Goal: Information Seeking & Learning: Learn about a topic

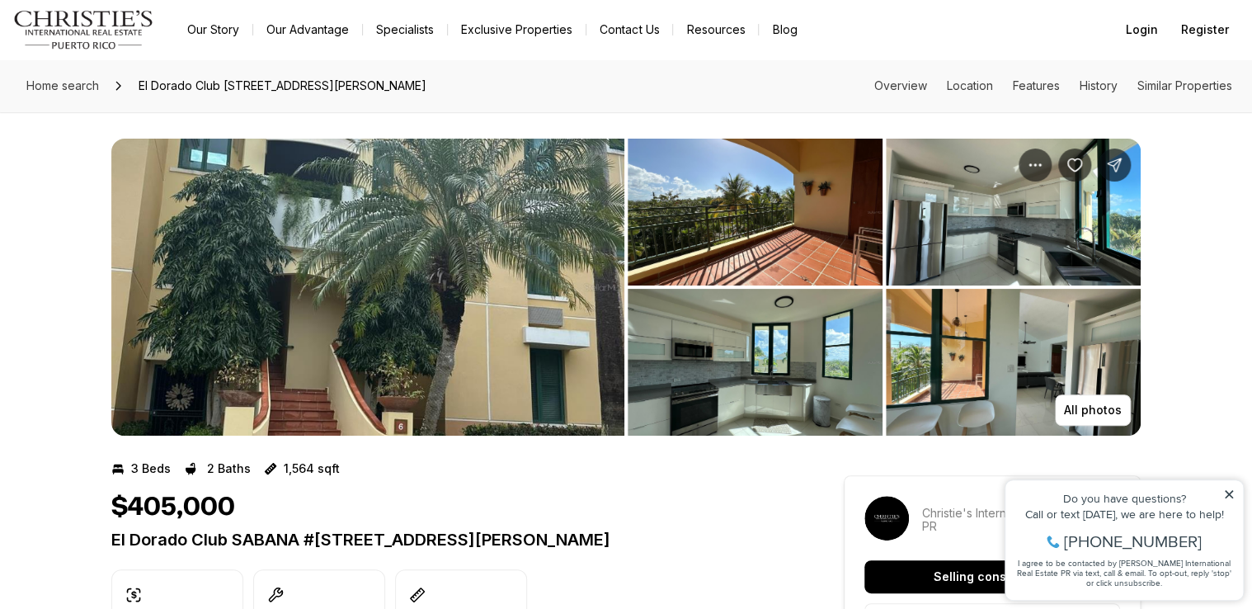
click at [737, 379] on img "View image gallery" at bounding box center [755, 362] width 255 height 147
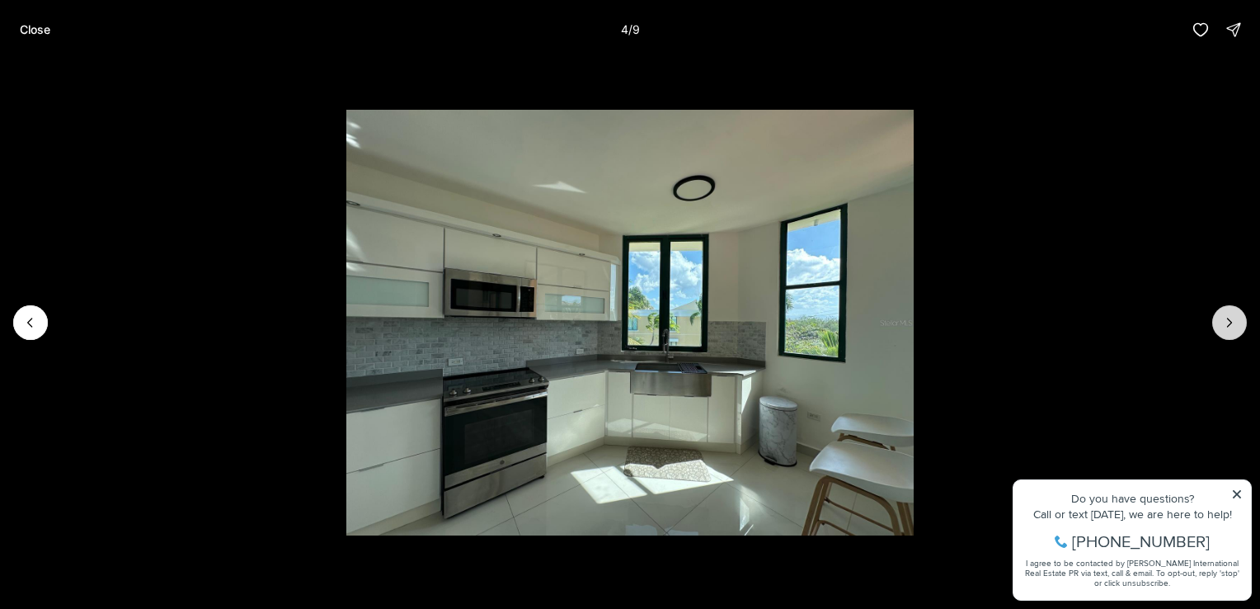
click at [1237, 323] on icon "Next slide" at bounding box center [1230, 322] width 16 height 16
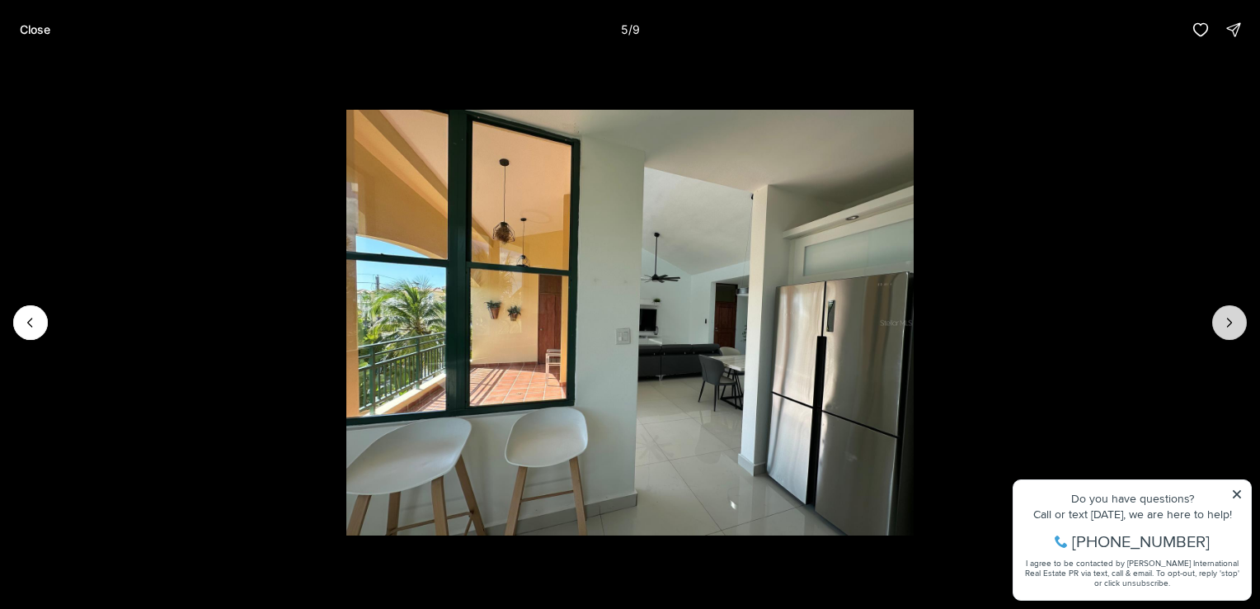
click at [1237, 323] on icon "Next slide" at bounding box center [1230, 322] width 16 height 16
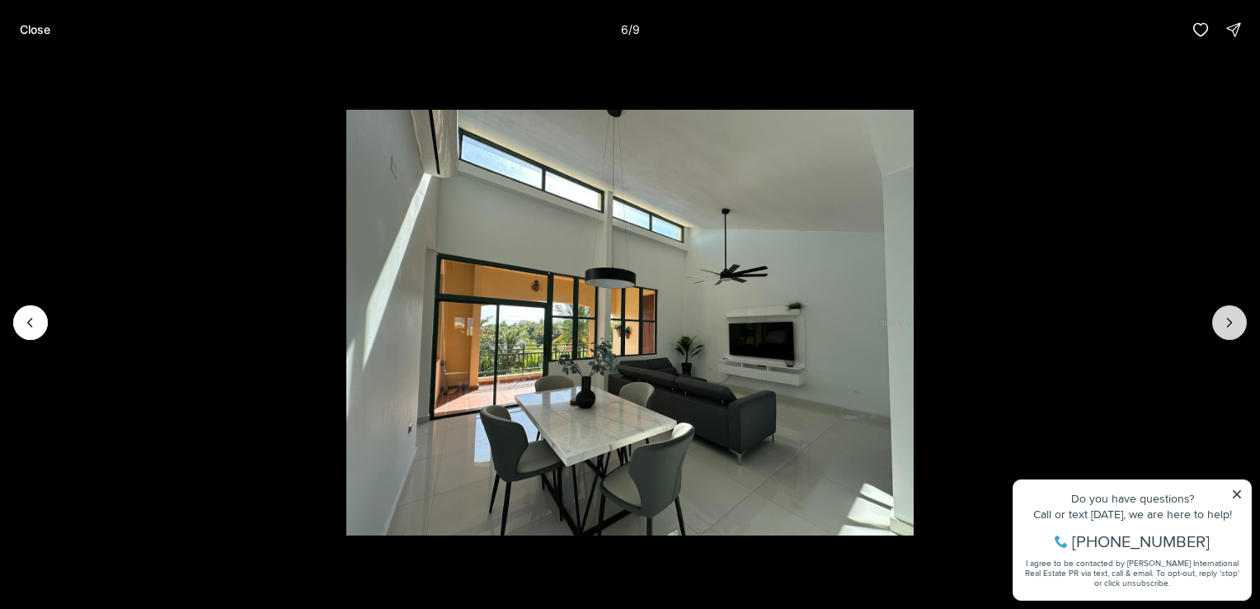
click at [1237, 323] on icon "Next slide" at bounding box center [1230, 322] width 16 height 16
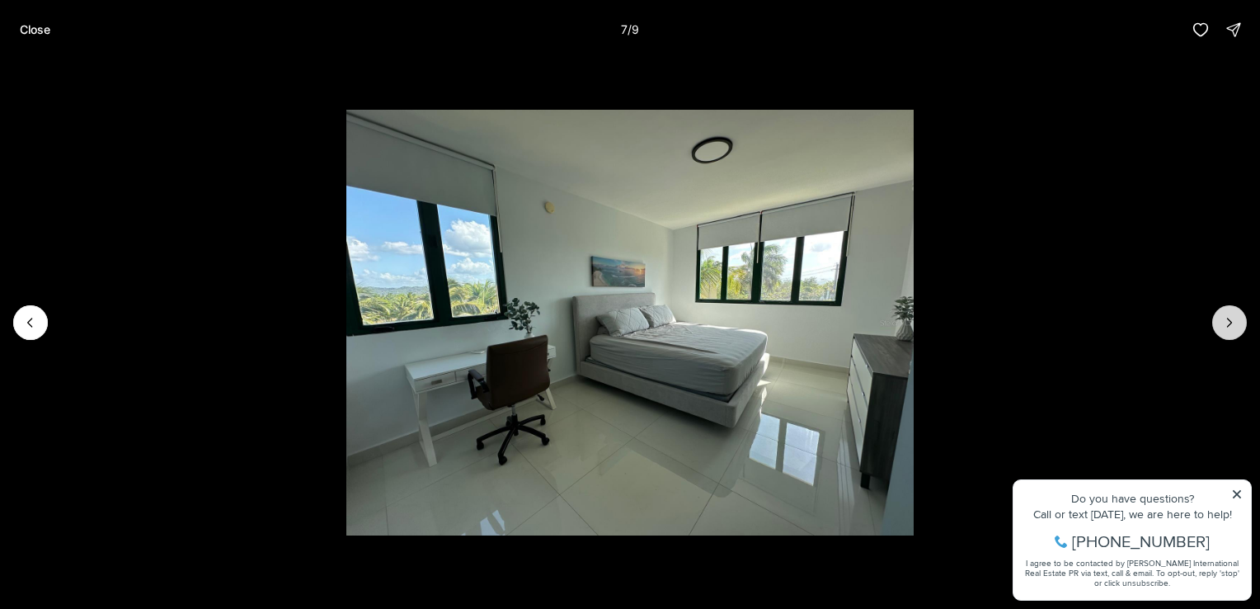
click at [1237, 323] on icon "Next slide" at bounding box center [1230, 322] width 16 height 16
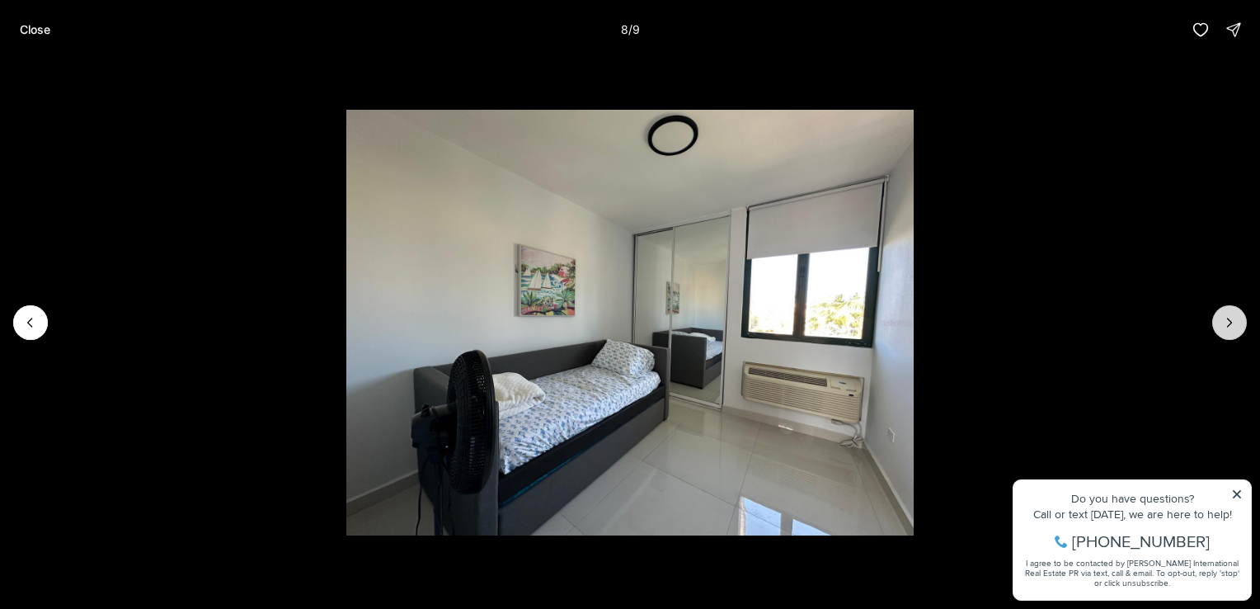
click at [1237, 323] on icon "Next slide" at bounding box center [1230, 322] width 16 height 16
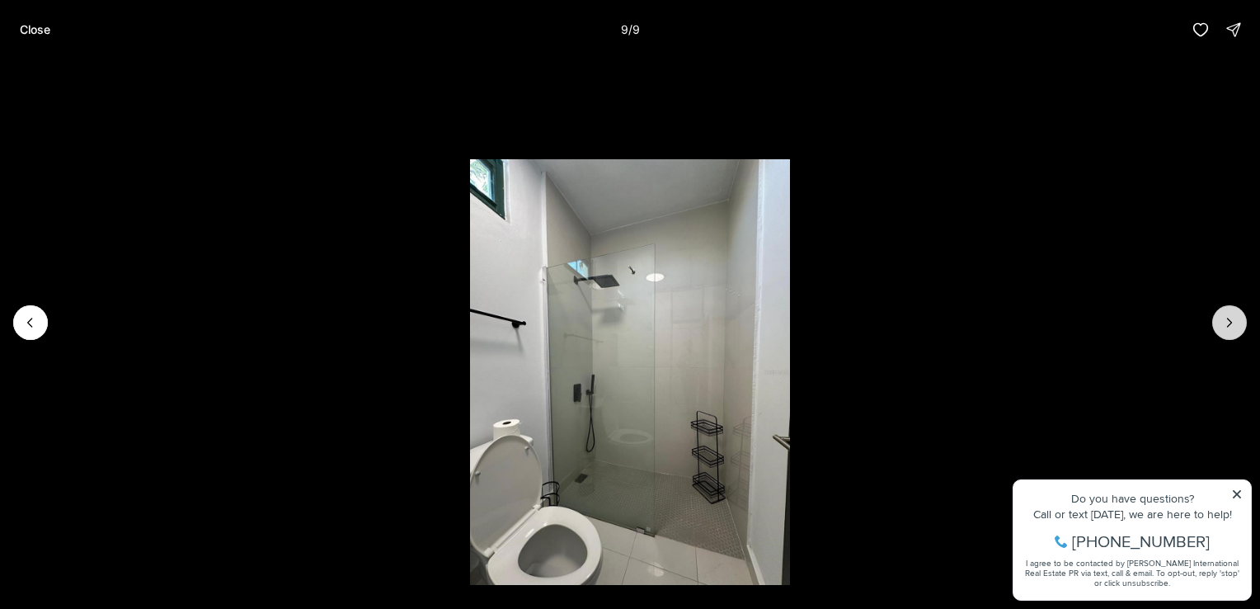
click at [1237, 323] on div at bounding box center [1230, 322] width 35 height 35
click at [1226, 324] on div at bounding box center [1230, 322] width 35 height 35
click at [35, 327] on icon "Previous slide" at bounding box center [30, 322] width 16 height 16
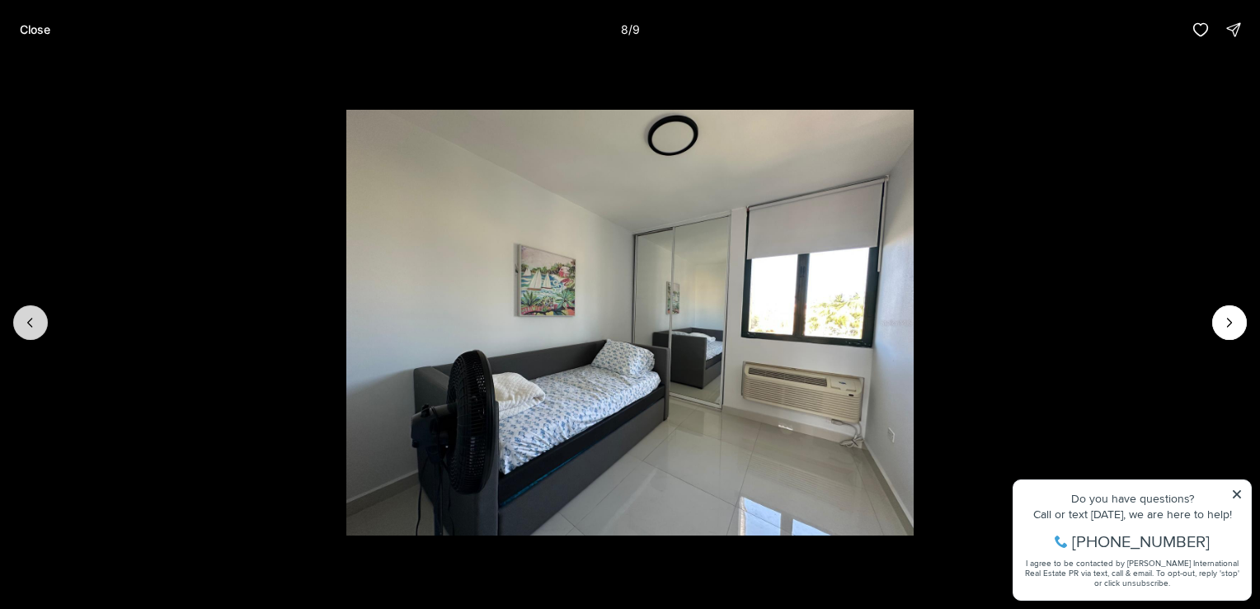
click at [35, 327] on icon "Previous slide" at bounding box center [30, 322] width 16 height 16
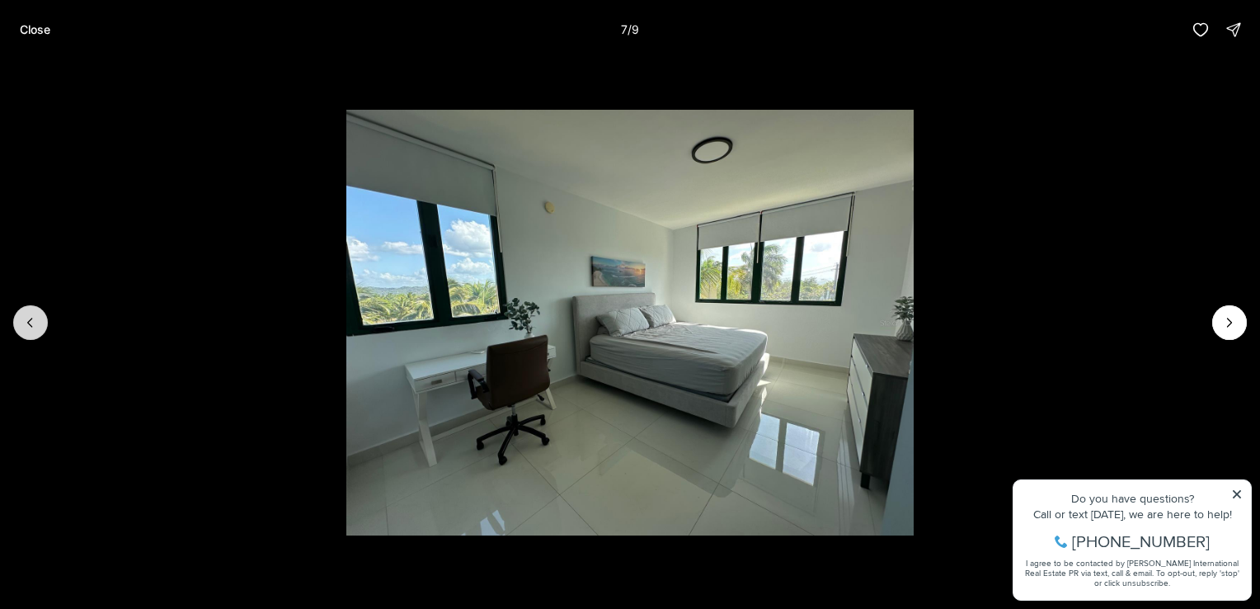
click at [35, 327] on icon "Previous slide" at bounding box center [30, 322] width 16 height 16
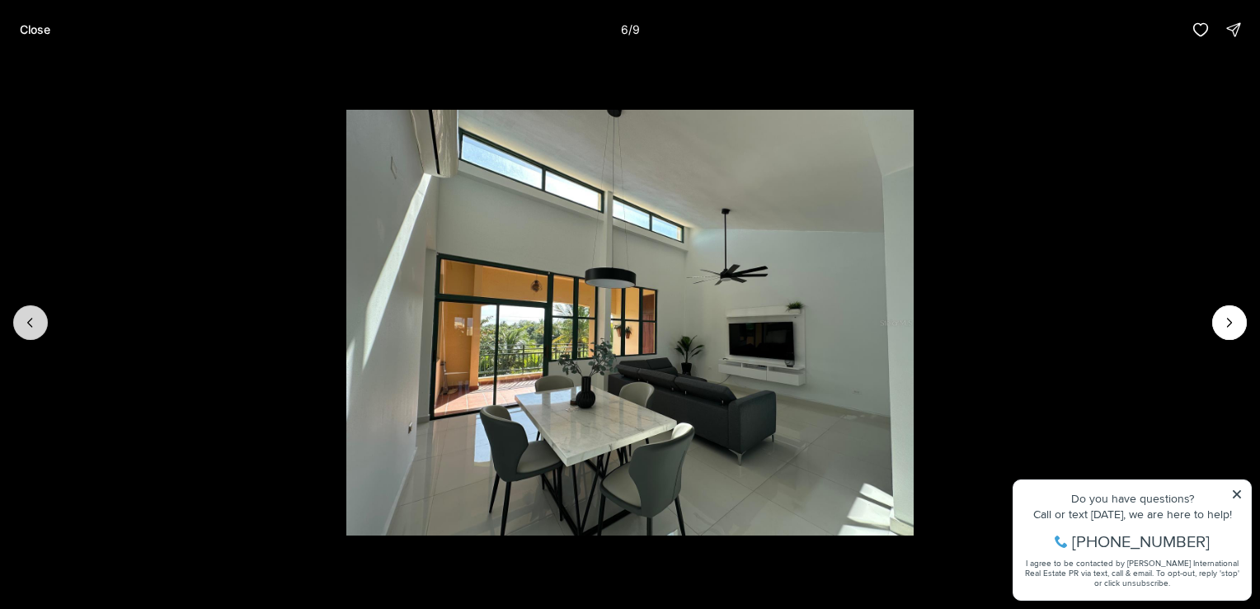
click at [35, 327] on icon "Previous slide" at bounding box center [30, 322] width 16 height 16
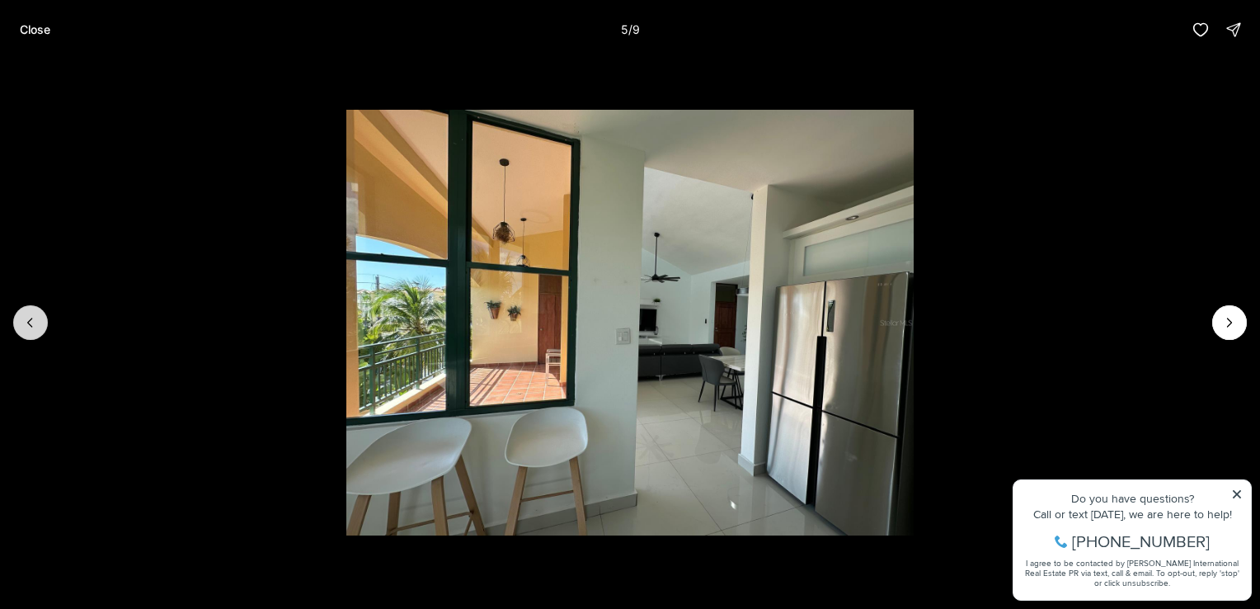
click at [35, 327] on icon "Previous slide" at bounding box center [30, 322] width 16 height 16
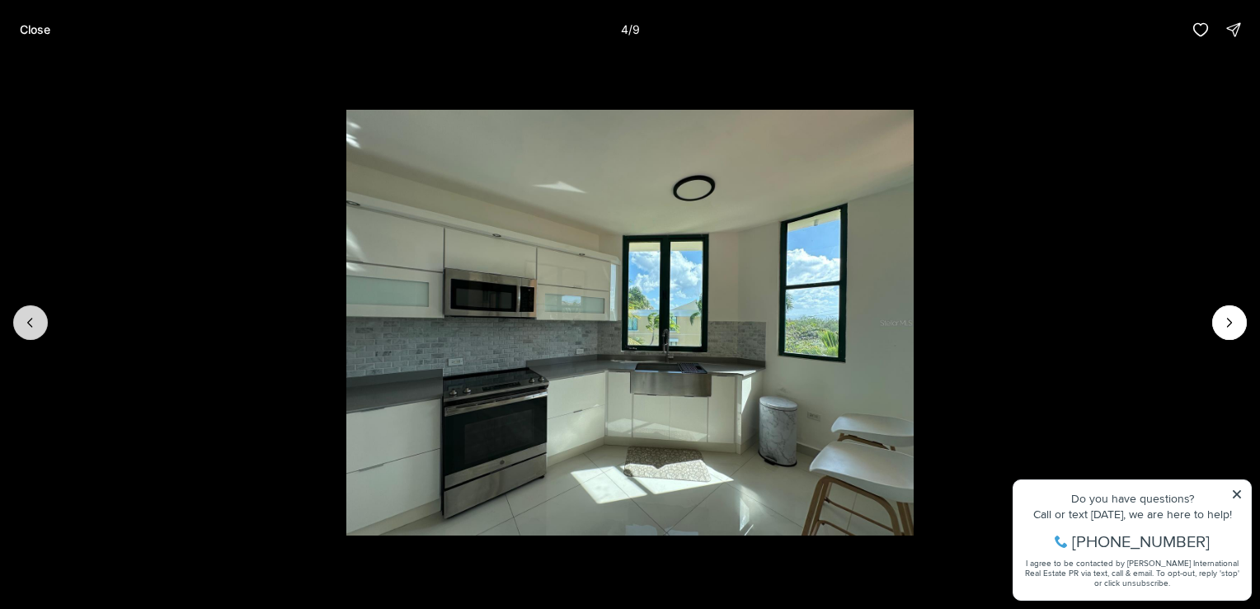
click at [35, 327] on icon "Previous slide" at bounding box center [30, 322] width 16 height 16
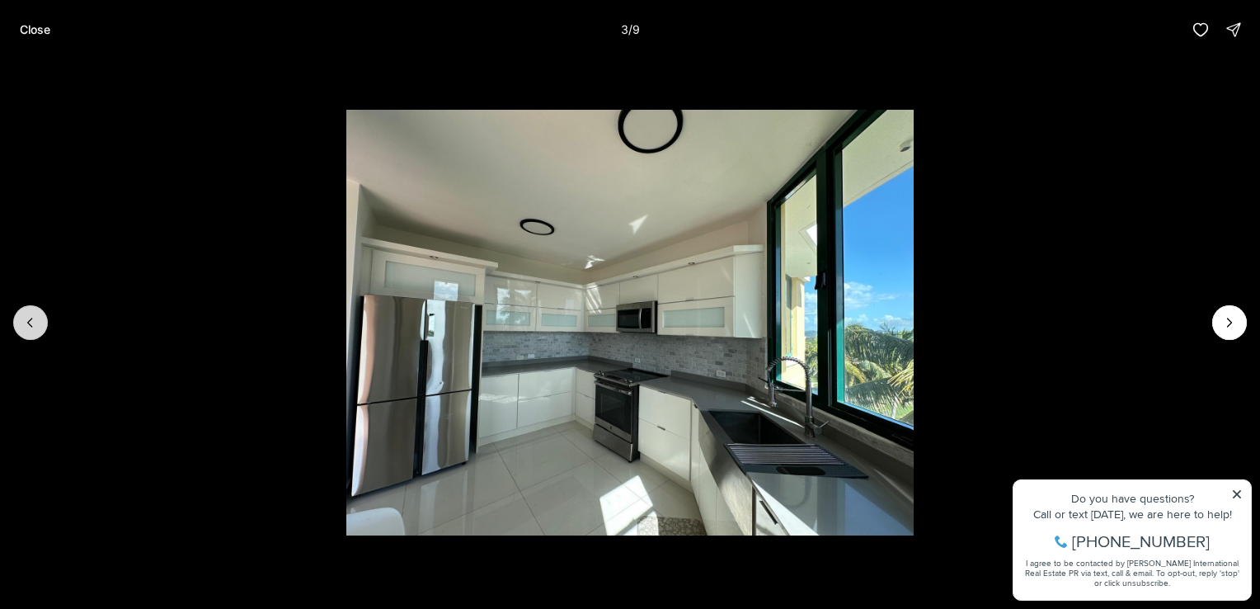
click at [35, 327] on icon "Previous slide" at bounding box center [30, 322] width 16 height 16
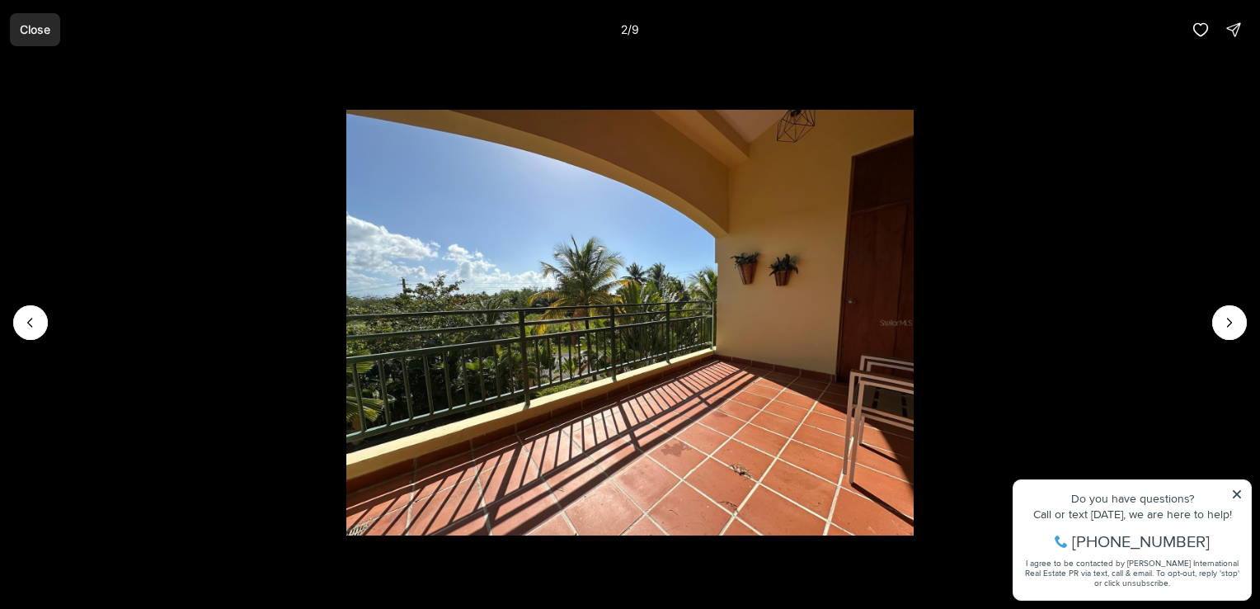
click at [32, 27] on p "Close" at bounding box center [35, 29] width 31 height 13
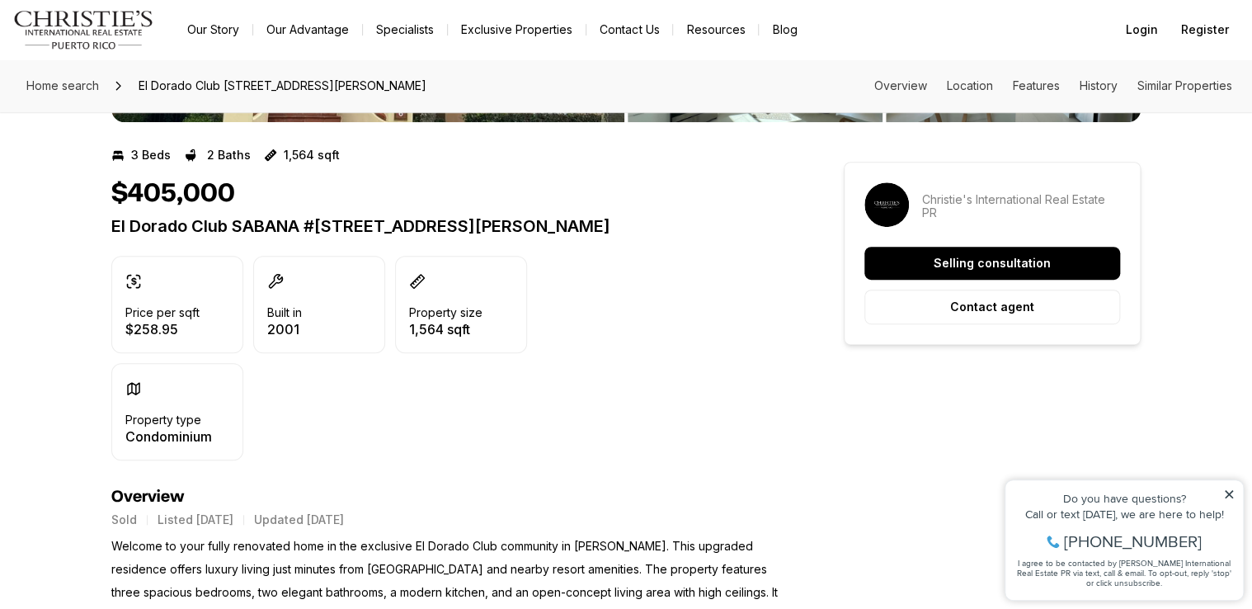
scroll to position [412, 0]
